Goal: Task Accomplishment & Management: Use online tool/utility

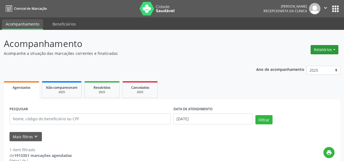
click at [319, 50] on button "Relatórios" at bounding box center [325, 49] width 28 height 9
click at [302, 62] on link "Agendamentos" at bounding box center [309, 61] width 59 height 8
select select "8"
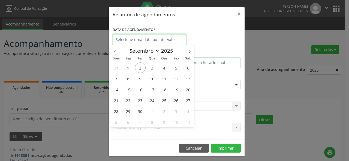
click at [138, 38] on input "text" at bounding box center [149, 39] width 74 height 11
click at [140, 69] on span "2" at bounding box center [140, 68] width 11 height 11
type input "[DATE]"
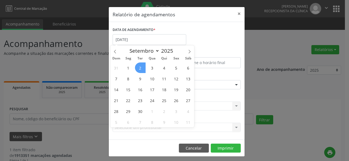
click at [140, 69] on span "2" at bounding box center [140, 68] width 11 height 11
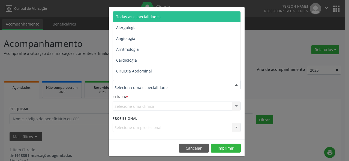
click at [145, 89] on div at bounding box center [176, 84] width 128 height 9
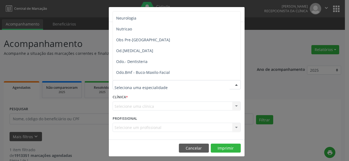
scroll to position [556, 0]
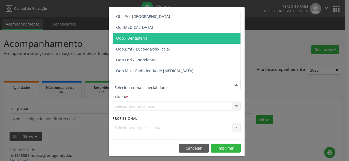
click at [170, 34] on span "Odo.- Dentisteria" at bounding box center [177, 38] width 128 height 11
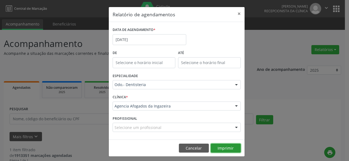
click at [219, 148] on button "Imprimir" at bounding box center [226, 148] width 30 height 9
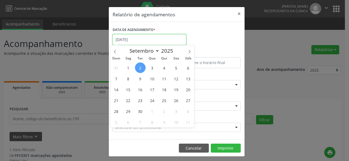
click at [149, 44] on input "[DATE]" at bounding box center [149, 39] width 74 height 11
click at [150, 68] on span "3" at bounding box center [152, 68] width 11 height 11
type input "[DATE]"
click at [150, 68] on span "3" at bounding box center [152, 68] width 11 height 11
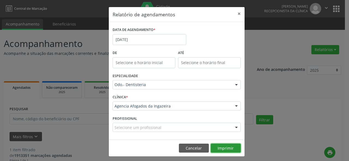
click at [214, 144] on button "Imprimir" at bounding box center [226, 148] width 30 height 9
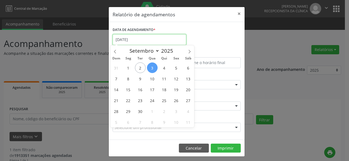
click at [138, 39] on input "[DATE]" at bounding box center [149, 39] width 74 height 11
click at [148, 69] on span "3" at bounding box center [152, 68] width 11 height 11
type input "[DATE]"
click at [148, 69] on span "3" at bounding box center [152, 68] width 11 height 11
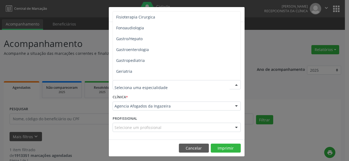
scroll to position [322, 0]
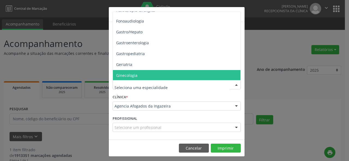
click at [147, 71] on span "Ginecologia" at bounding box center [177, 75] width 128 height 11
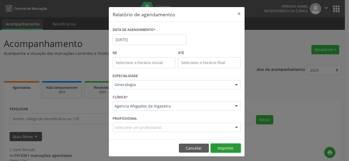
click at [217, 148] on button "Imprimir" at bounding box center [226, 148] width 30 height 9
click at [128, 22] on div "DATA DE AGENDAMENTO * [DATE] De ATÉ ESPECIALIDADE Ginecologia Todas as especial…" at bounding box center [177, 81] width 136 height 118
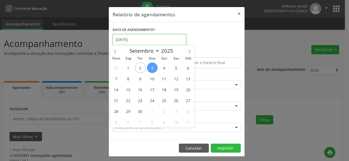
click at [144, 41] on input "[DATE]" at bounding box center [149, 39] width 74 height 11
click at [150, 80] on span "10" at bounding box center [152, 79] width 11 height 11
type input "[DATE]"
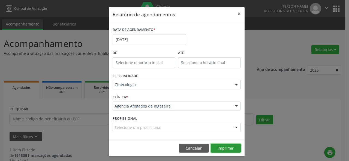
click at [214, 147] on button "Imprimir" at bounding box center [226, 148] width 30 height 9
